Goal: Book appointment/travel/reservation

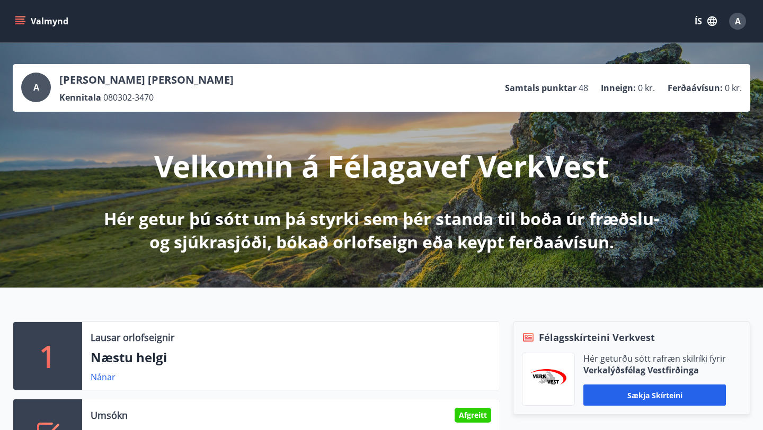
click at [11, 13] on div "Valmynd ÍS A" at bounding box center [381, 21] width 763 height 42
click at [16, 16] on icon "menu" at bounding box center [21, 16] width 12 height 1
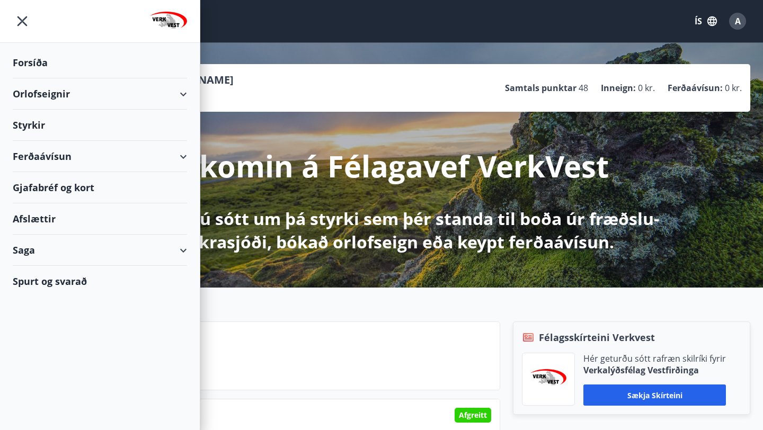
click at [178, 96] on div "Orlofseignir" at bounding box center [100, 93] width 174 height 31
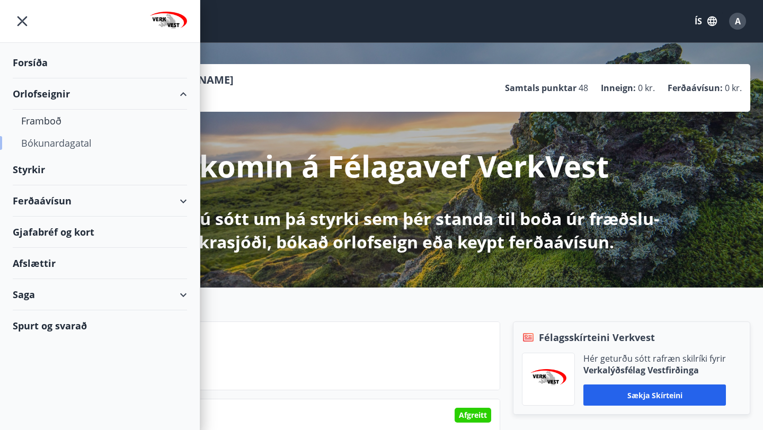
click at [64, 140] on div "Bókunardagatal" at bounding box center [99, 143] width 157 height 22
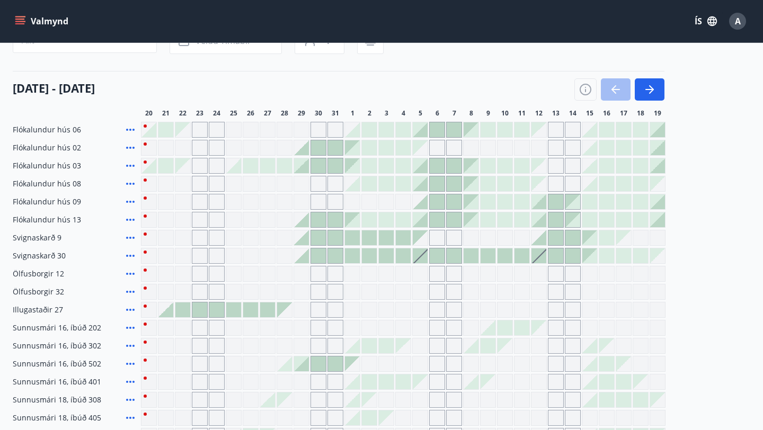
scroll to position [115, 0]
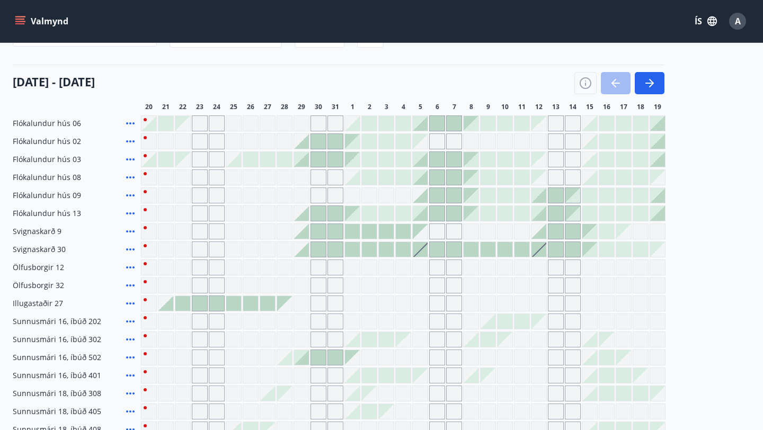
click at [21, 16] on icon "menu" at bounding box center [21, 16] width 12 height 1
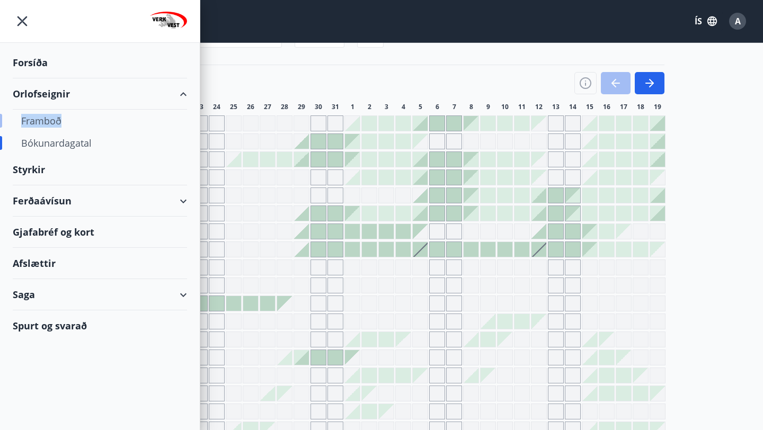
click at [37, 122] on div "Framboð" at bounding box center [99, 121] width 157 height 22
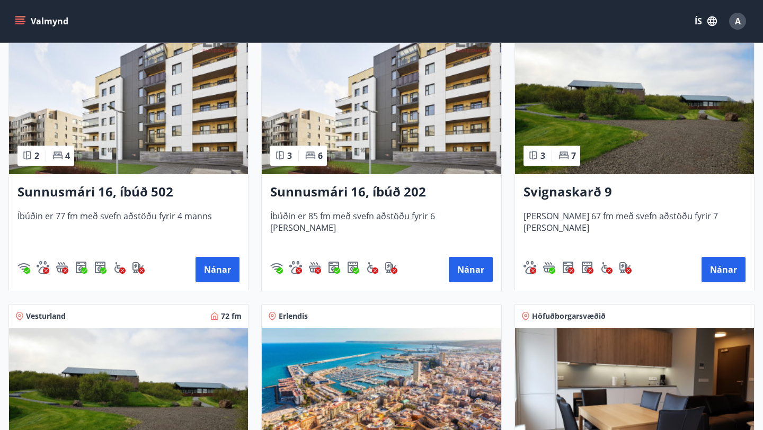
scroll to position [507, 0]
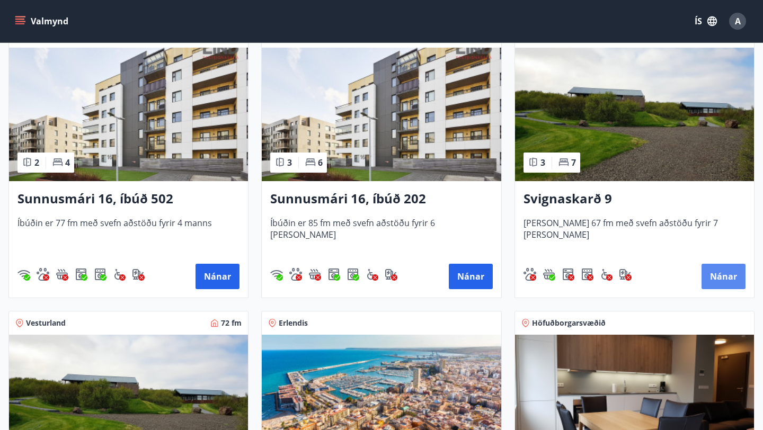
click at [721, 279] on button "Nánar" at bounding box center [724, 276] width 44 height 25
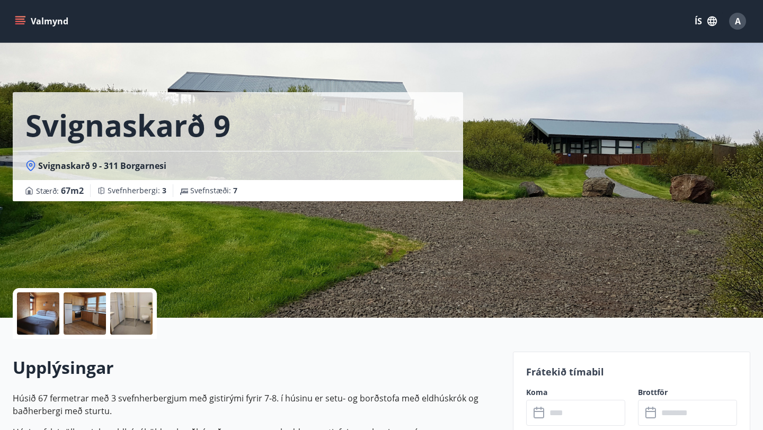
click at [66, 325] on div at bounding box center [85, 314] width 42 height 42
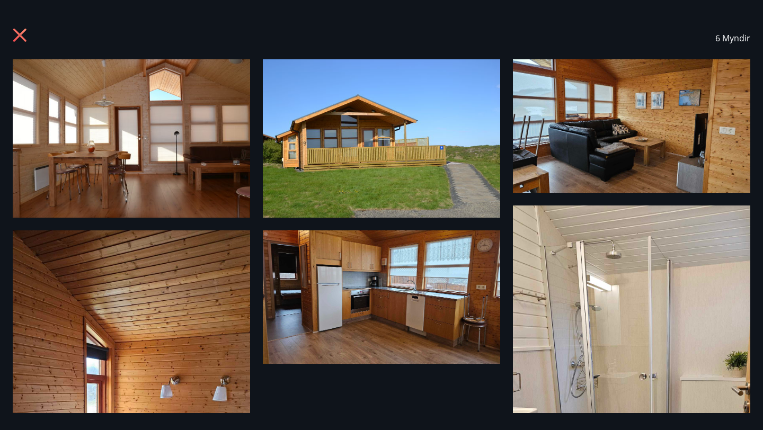
click at [16, 33] on icon at bounding box center [21, 36] width 17 height 17
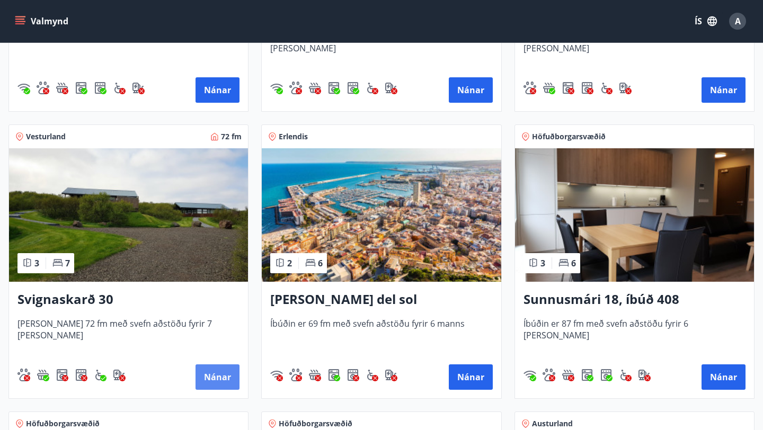
click at [206, 377] on button "Nánar" at bounding box center [218, 377] width 44 height 25
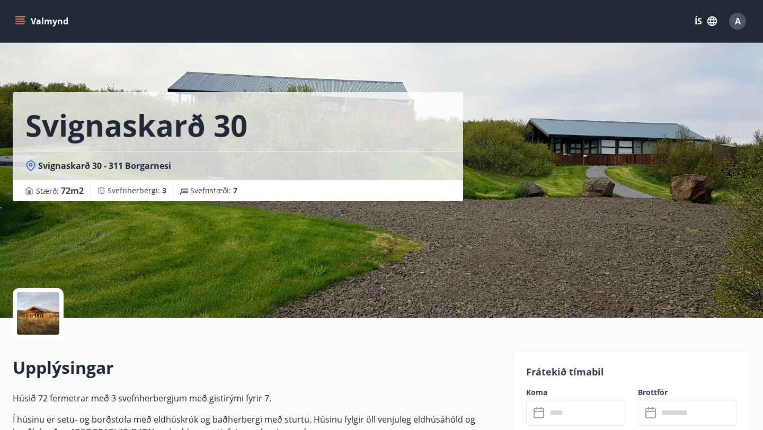
click at [338, 272] on div "Svignaskarð 30 Svignaskarð 30 - 311 Borgarnesi Stærð : 72 m2 Svefnherbergi : 3 …" at bounding box center [259, 159] width 492 height 318
click at [47, 321] on div at bounding box center [38, 314] width 42 height 42
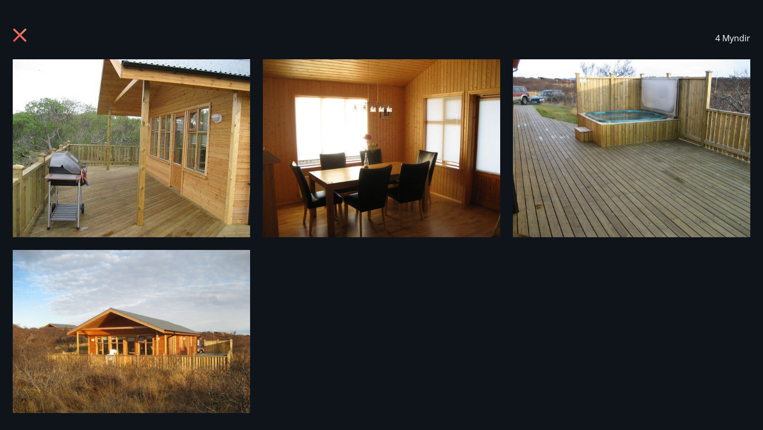
click at [20, 34] on icon at bounding box center [20, 35] width 3 height 3
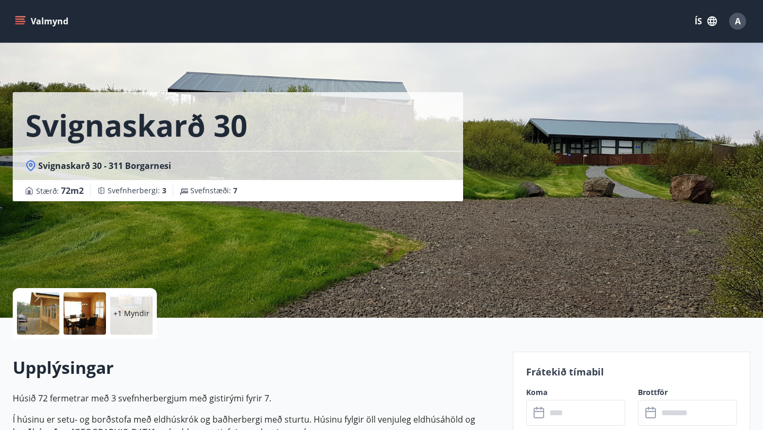
click at [21, 20] on icon "menu" at bounding box center [20, 21] width 11 height 11
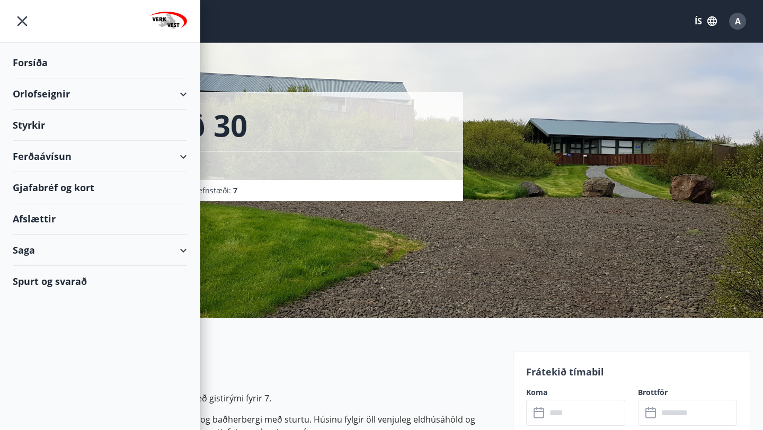
click at [181, 98] on div "Orlofseignir" at bounding box center [100, 93] width 174 height 31
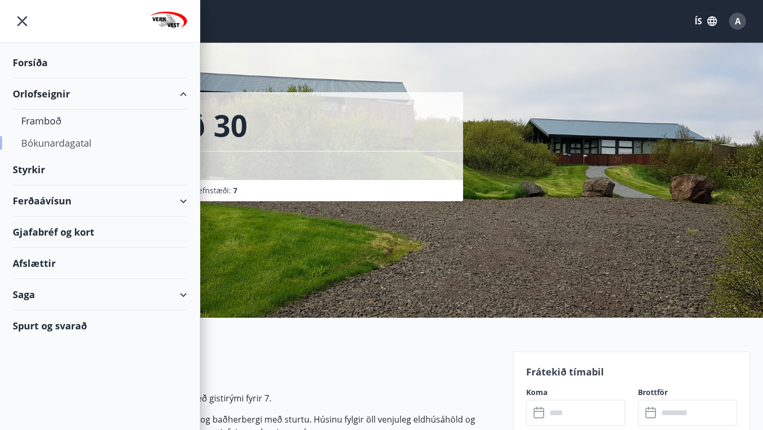
click at [55, 137] on div "Bókunardagatal" at bounding box center [99, 143] width 157 height 22
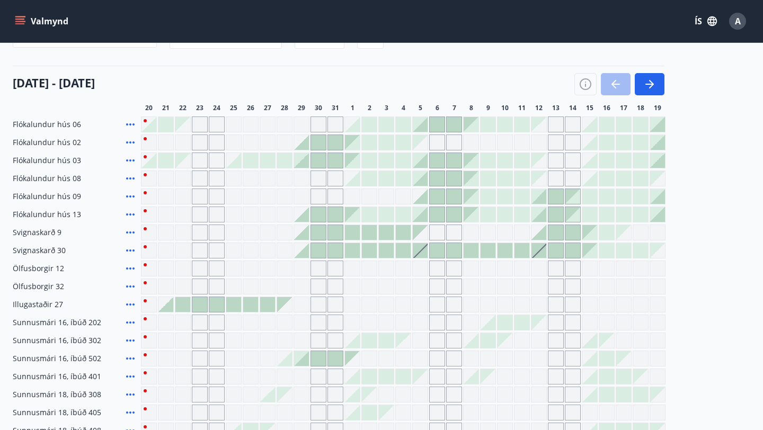
scroll to position [114, 0]
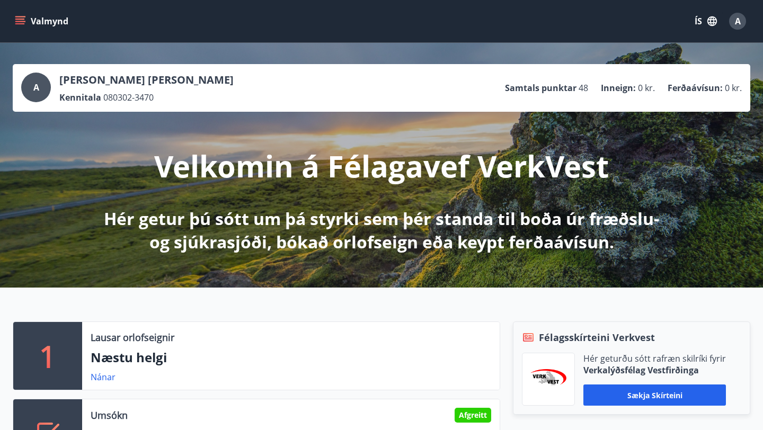
click at [21, 27] on button "Valmynd" at bounding box center [43, 21] width 60 height 19
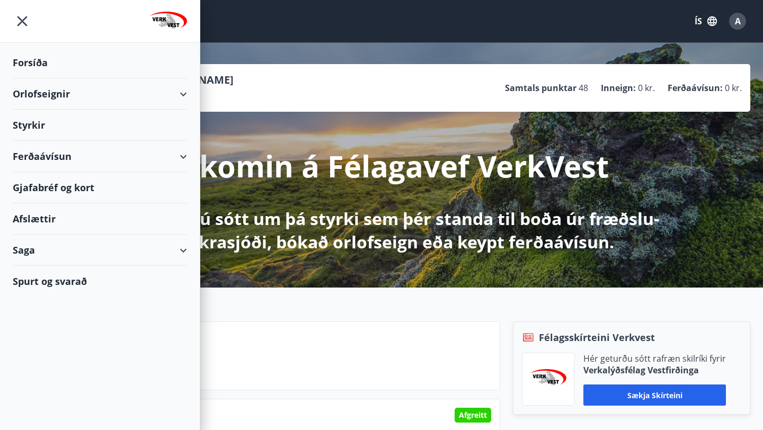
click at [178, 94] on div "Orlofseignir" at bounding box center [100, 93] width 174 height 31
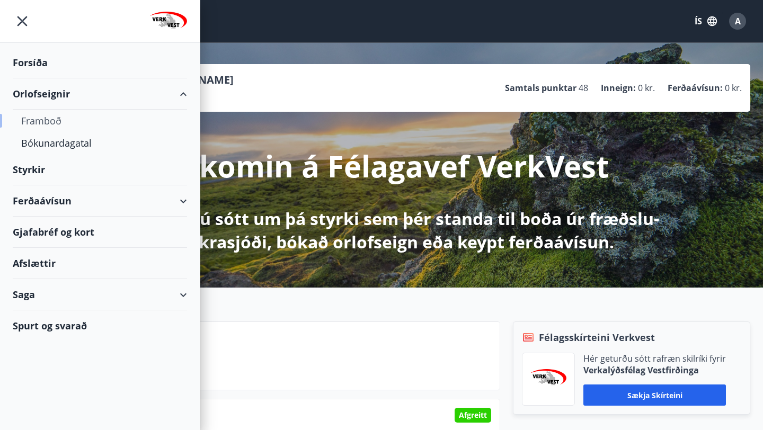
click at [54, 120] on div "Framboð" at bounding box center [99, 121] width 157 height 22
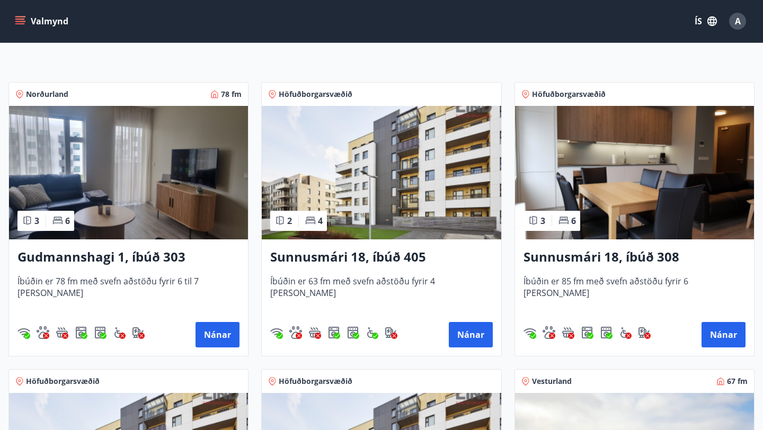
scroll to position [184, 0]
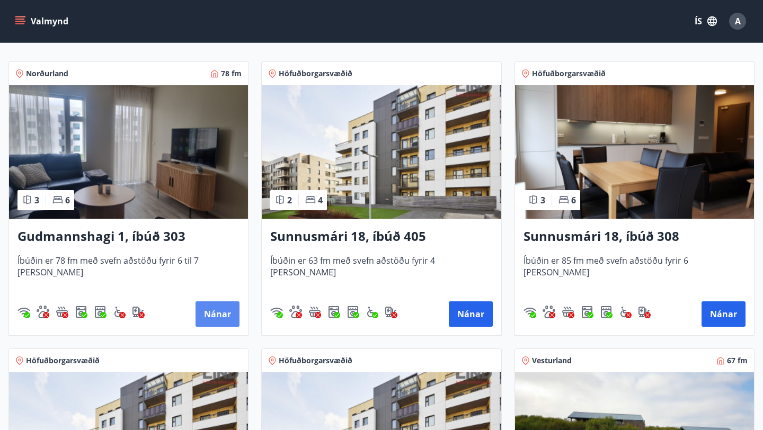
click at [229, 318] on button "Nánar" at bounding box center [218, 314] width 44 height 25
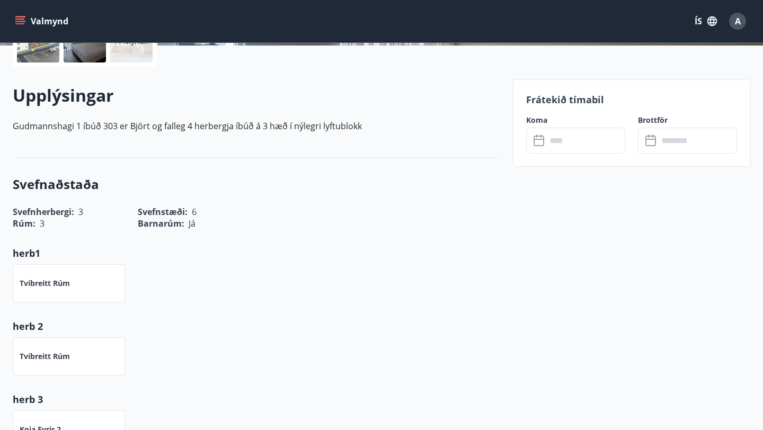
scroll to position [304, 0]
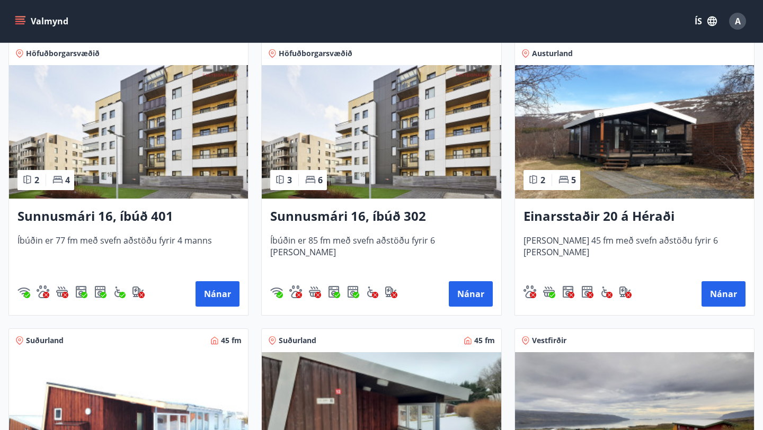
scroll to position [1060, 0]
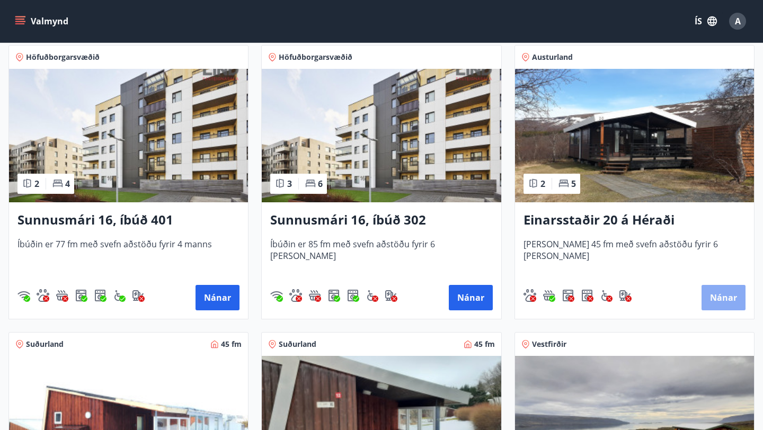
click at [736, 302] on button "Nánar" at bounding box center [724, 297] width 44 height 25
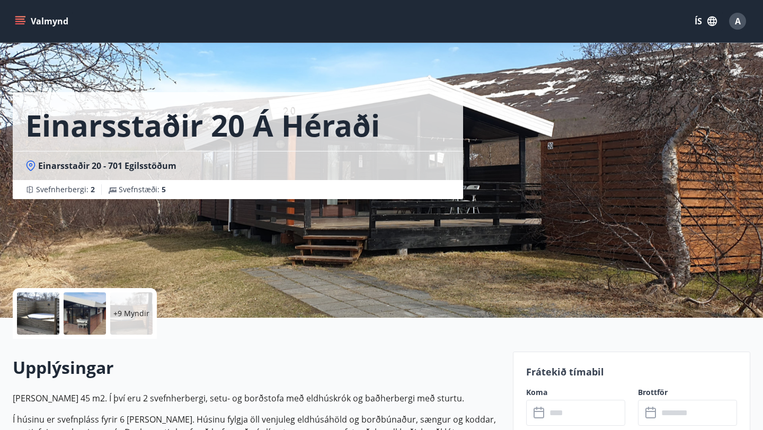
click at [39, 314] on div at bounding box center [38, 314] width 42 height 42
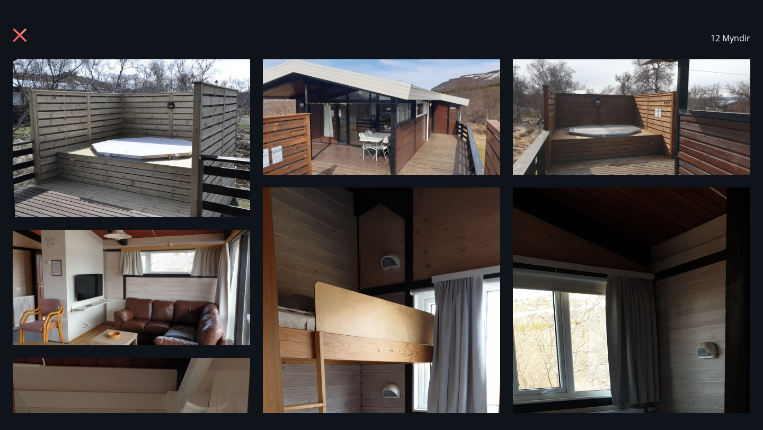
click at [21, 34] on icon at bounding box center [19, 35] width 13 height 13
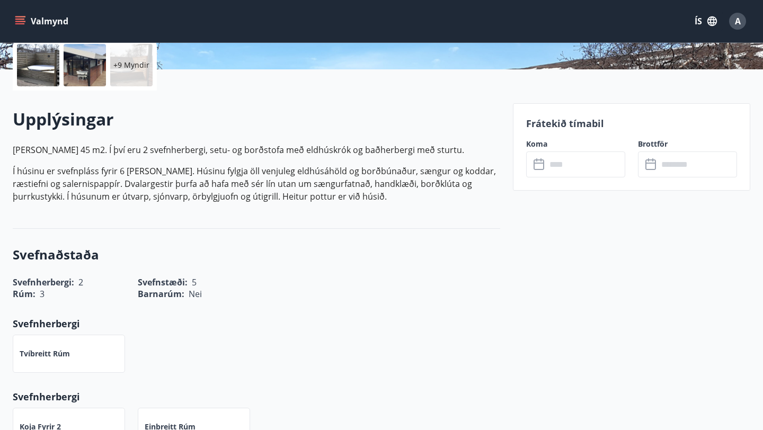
scroll to position [243, 0]
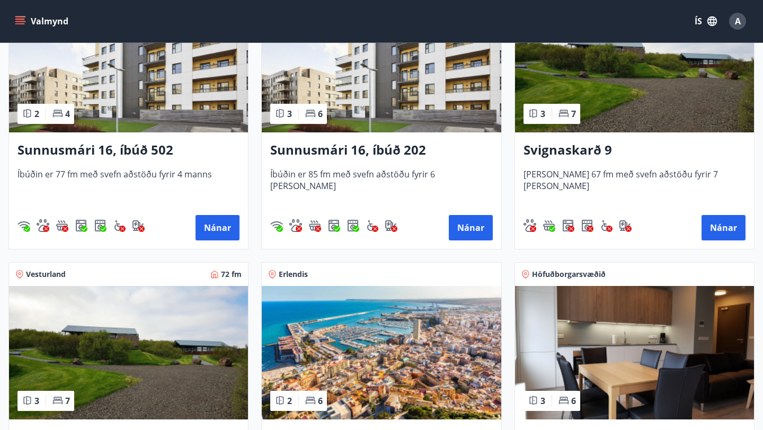
scroll to position [554, 0]
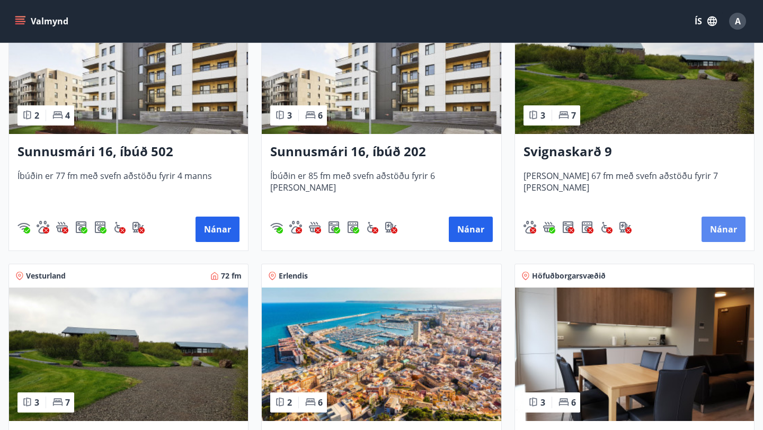
click at [728, 231] on button "Nánar" at bounding box center [724, 229] width 44 height 25
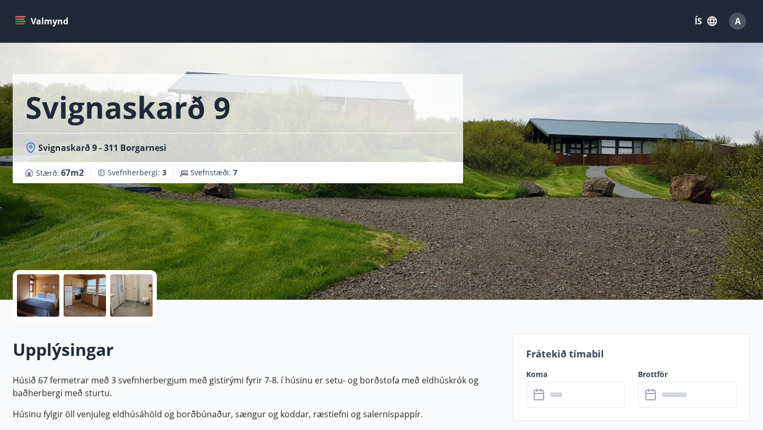
scroll to position [17, 0]
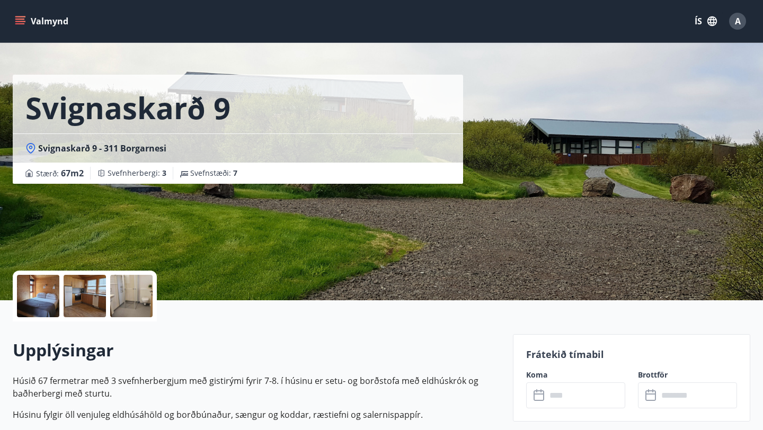
click at [39, 300] on div at bounding box center [38, 296] width 42 height 42
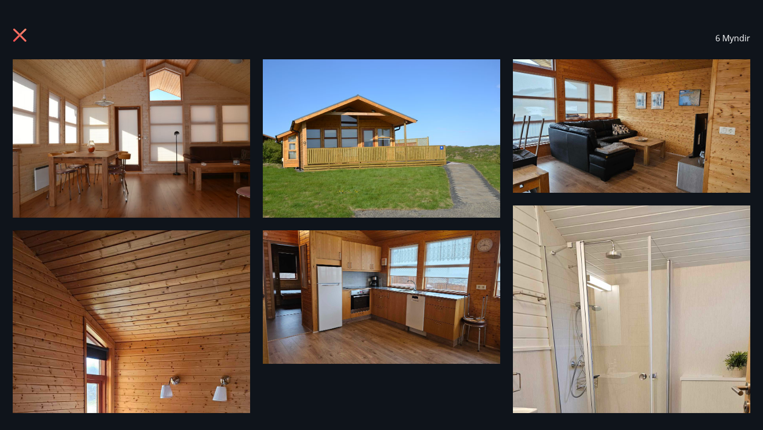
click at [559, 167] on img at bounding box center [631, 126] width 237 height 134
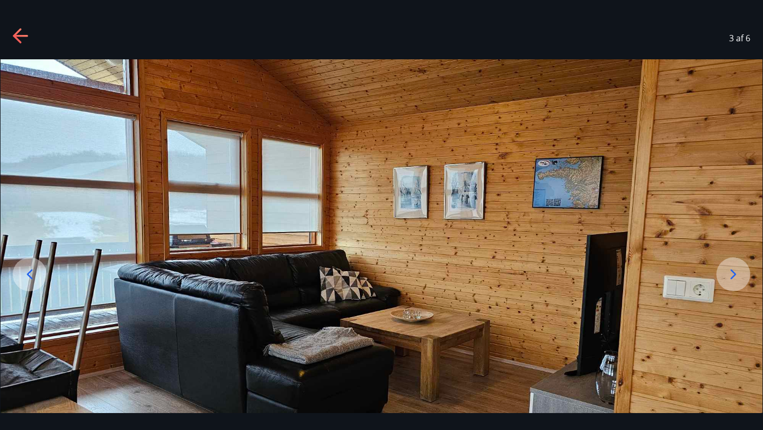
click at [738, 279] on icon at bounding box center [733, 274] width 17 height 17
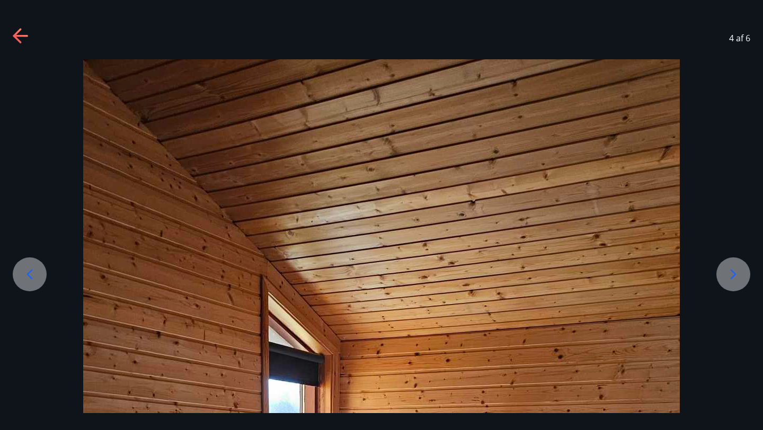
click at [738, 279] on icon at bounding box center [733, 274] width 17 height 17
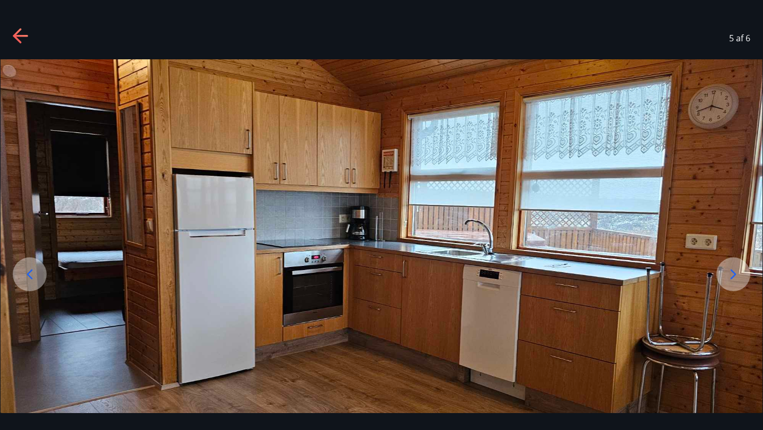
click at [738, 279] on icon at bounding box center [733, 274] width 17 height 17
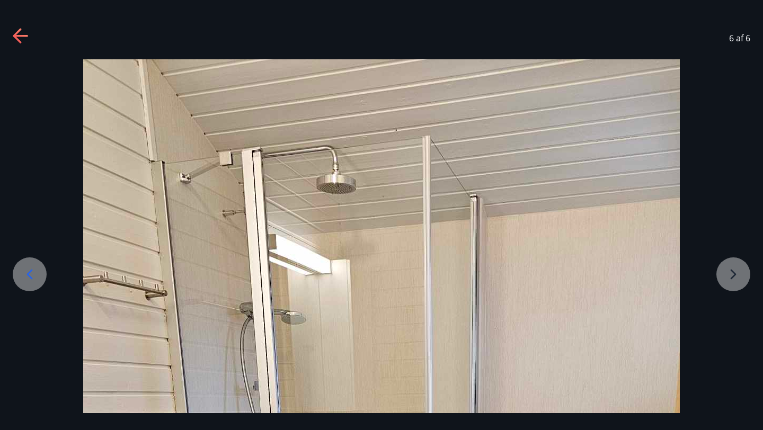
click at [20, 39] on icon at bounding box center [21, 36] width 17 height 17
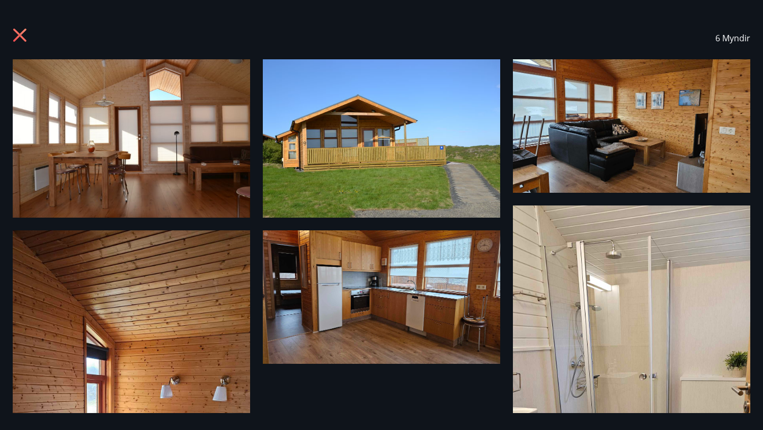
click at [19, 37] on icon at bounding box center [19, 35] width 13 height 13
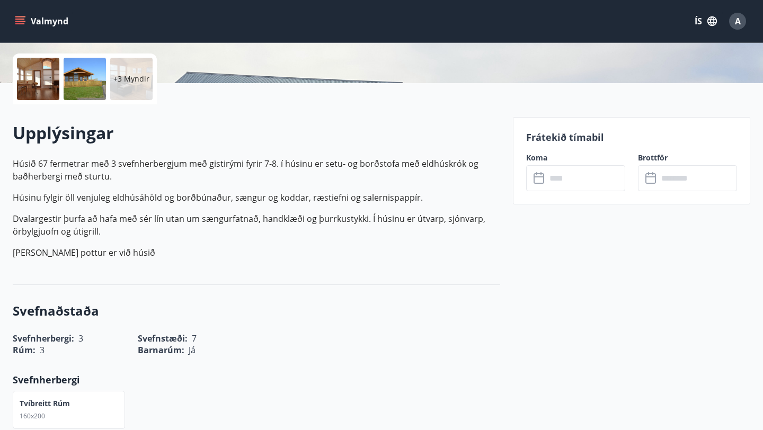
scroll to position [0, 0]
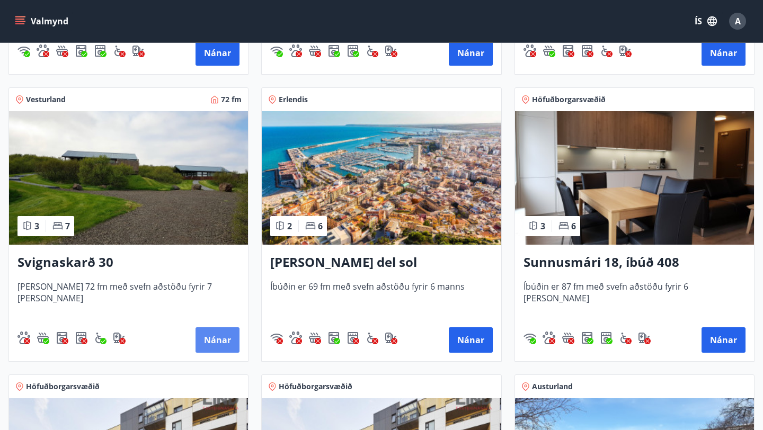
click at [228, 349] on button "Nánar" at bounding box center [218, 340] width 44 height 25
